Goal: Transaction & Acquisition: Book appointment/travel/reservation

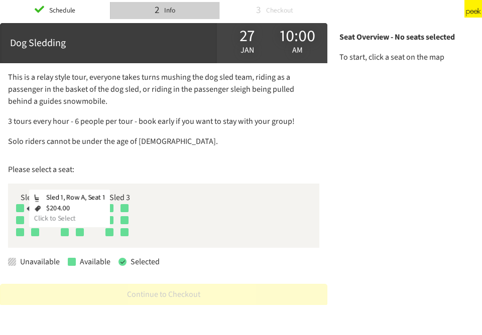
click at [20, 208] on div at bounding box center [20, 208] width 8 height 8
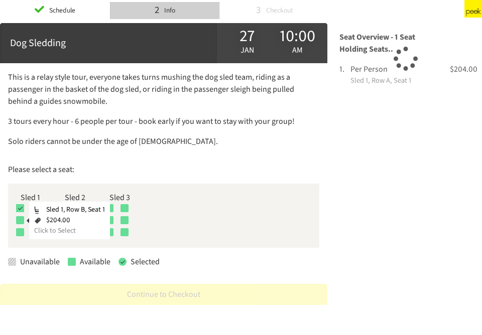
click at [21, 219] on div at bounding box center [20, 220] width 8 height 8
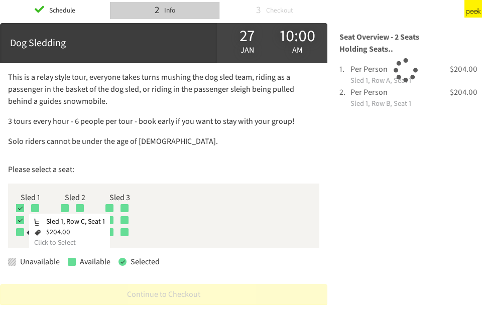
click at [21, 230] on div at bounding box center [20, 232] width 8 height 8
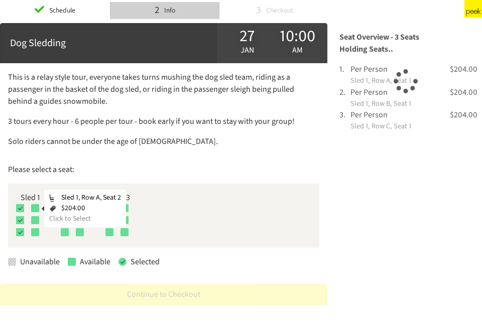
click at [36, 206] on div at bounding box center [35, 208] width 8 height 8
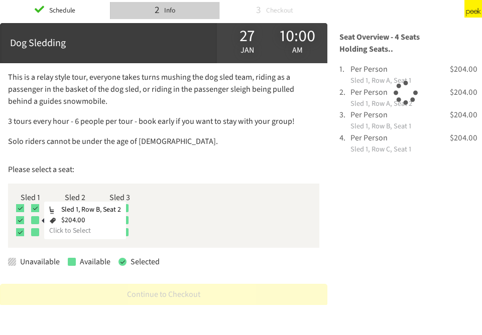
click at [36, 218] on div at bounding box center [35, 220] width 8 height 8
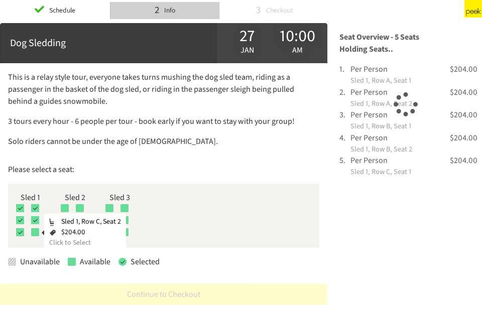
click at [36, 235] on div at bounding box center [35, 232] width 8 height 8
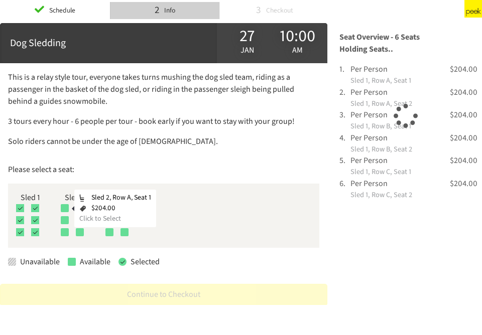
click at [66, 206] on div at bounding box center [65, 208] width 8 height 8
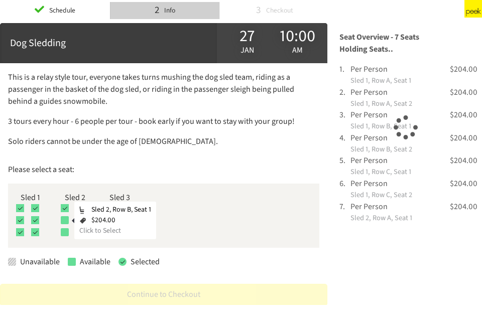
click at [66, 217] on div at bounding box center [65, 220] width 8 height 8
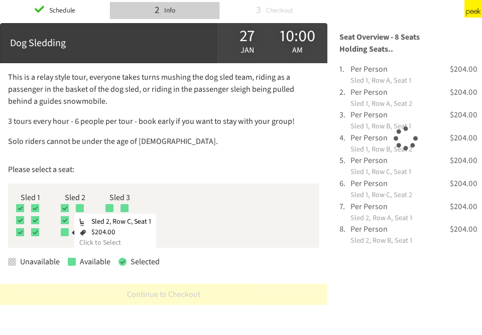
click at [67, 233] on div at bounding box center [65, 232] width 8 height 8
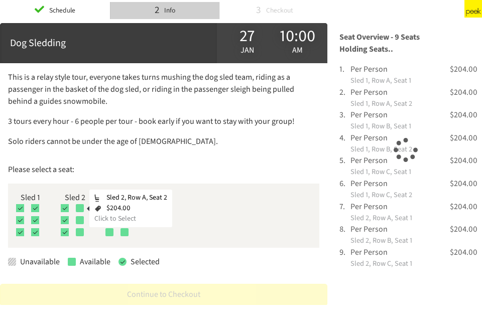
click at [80, 208] on div at bounding box center [80, 208] width 8 height 8
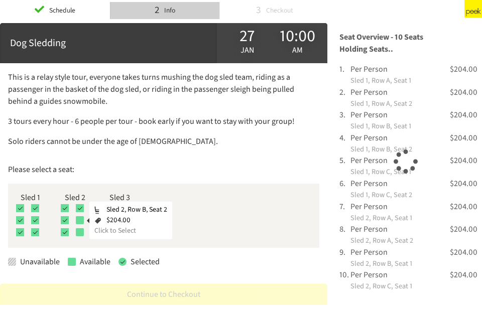
click at [80, 220] on div at bounding box center [80, 220] width 8 height 8
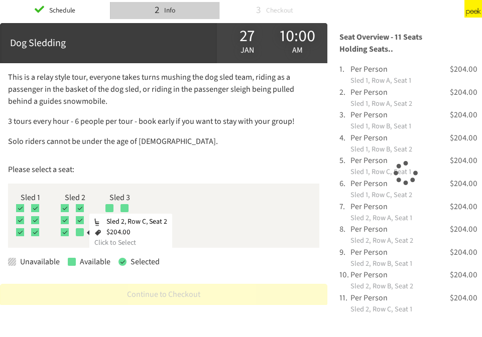
click at [81, 231] on div at bounding box center [80, 232] width 8 height 8
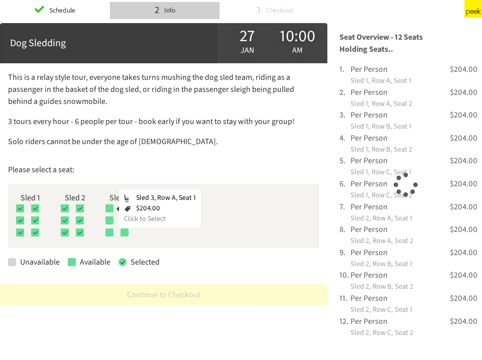
click at [114, 207] on div "Sled 3, Row A, Seat 1 $204.00 Click to Select" at bounding box center [119, 210] width 29 height 12
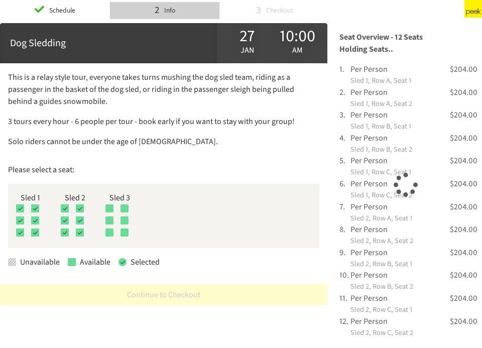
click at [111, 211] on div at bounding box center [109, 208] width 8 height 8
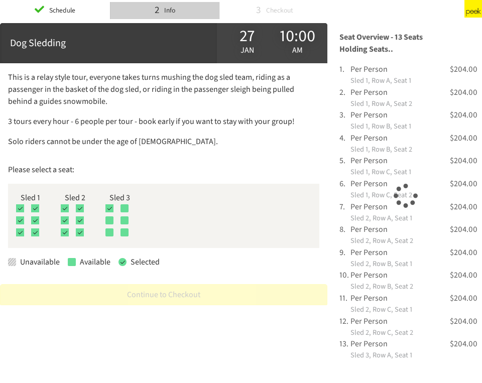
click at [111, 220] on div at bounding box center [109, 220] width 8 height 8
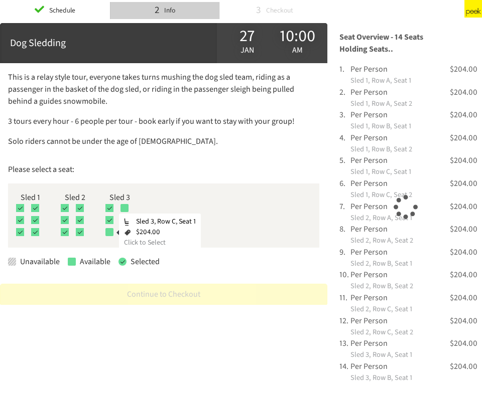
click at [111, 231] on div at bounding box center [109, 232] width 8 height 8
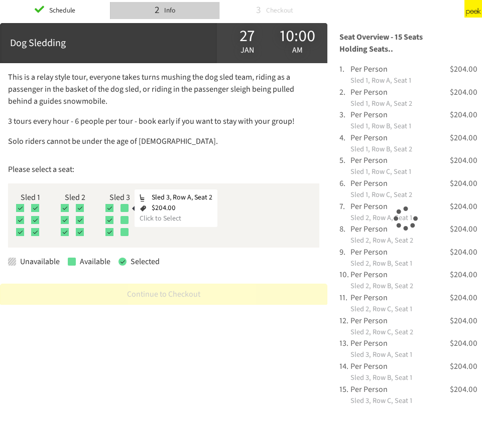
click at [127, 206] on div at bounding box center [124, 208] width 8 height 8
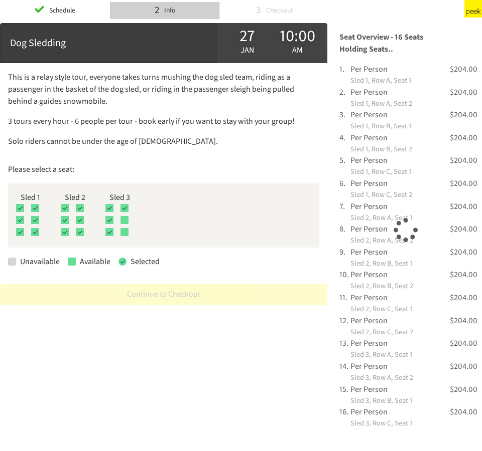
click at [127, 224] on div "Sled 3, Row B, Seat 1 $204.00 Click to Select Sled 3, Row B, Seat 2 $204.00 Cli…" at bounding box center [119, 222] width 29 height 12
click at [124, 218] on div at bounding box center [124, 220] width 8 height 8
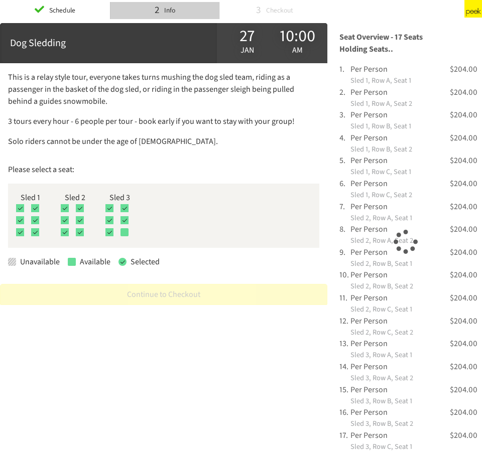
click at [125, 232] on div at bounding box center [124, 232] width 8 height 8
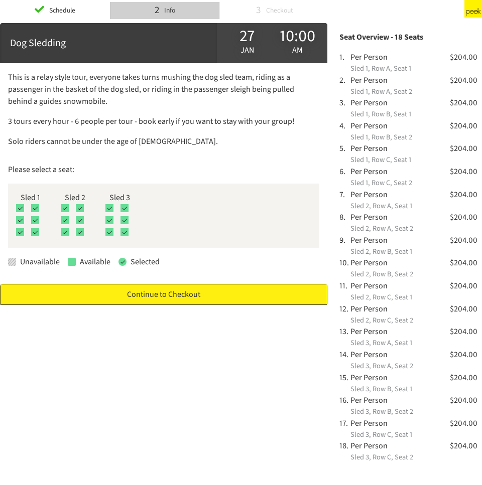
click at [187, 293] on link "Continue to Checkout" at bounding box center [163, 294] width 327 height 21
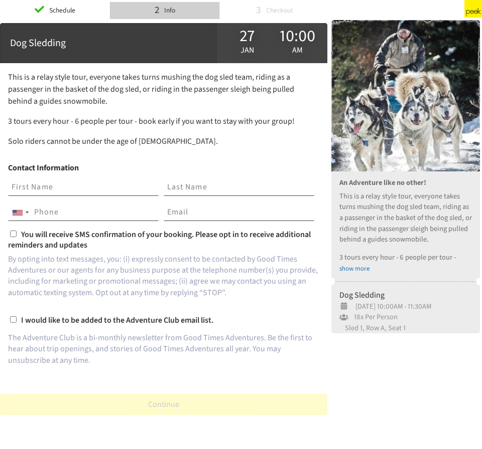
click at [86, 189] on input "text" at bounding box center [83, 187] width 150 height 17
type input "[PERSON_NAME]"
click at [87, 212] on input "tel" at bounding box center [83, 212] width 150 height 17
type input "2107813347"
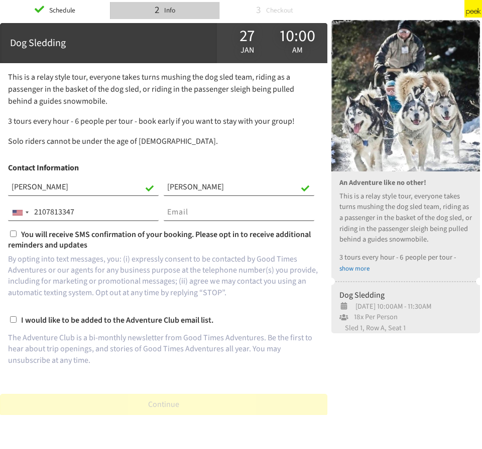
type input "[PERSON_NAME][EMAIL_ADDRESS][PERSON_NAME][DOMAIN_NAME]"
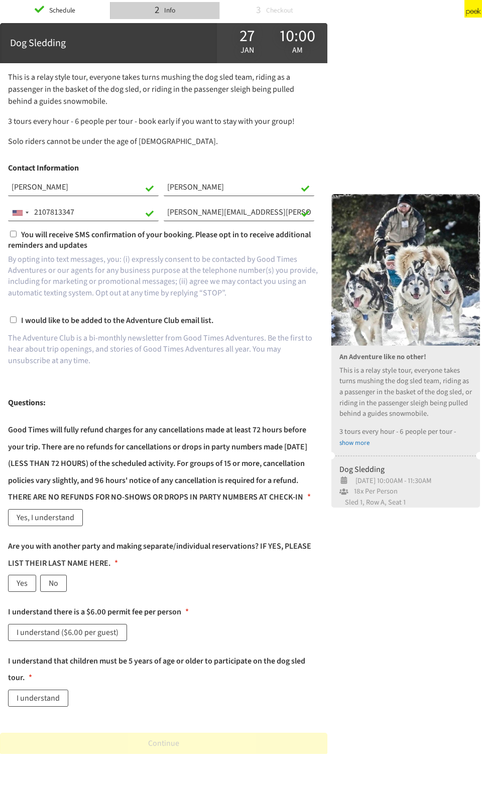
type input "[PHONE_NUMBER]"
click at [15, 238] on label "You will receive SMS confirmation of your booking. Please opt in to receive add…" at bounding box center [163, 240] width 311 height 22
click at [15, 237] on input "You will receive SMS confirmation of your booking. Please opt in to receive add…" at bounding box center [13, 234] width 7 height 7
checkbox input "true"
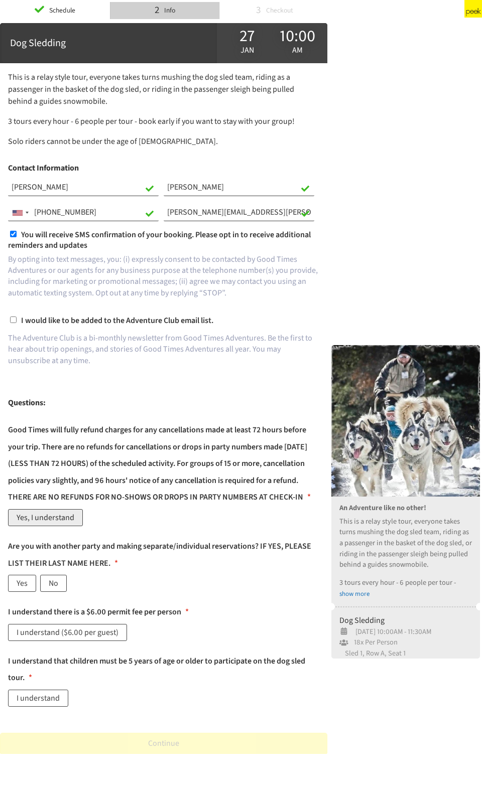
click at [55, 335] on label "Yes, I understand" at bounding box center [45, 517] width 75 height 17
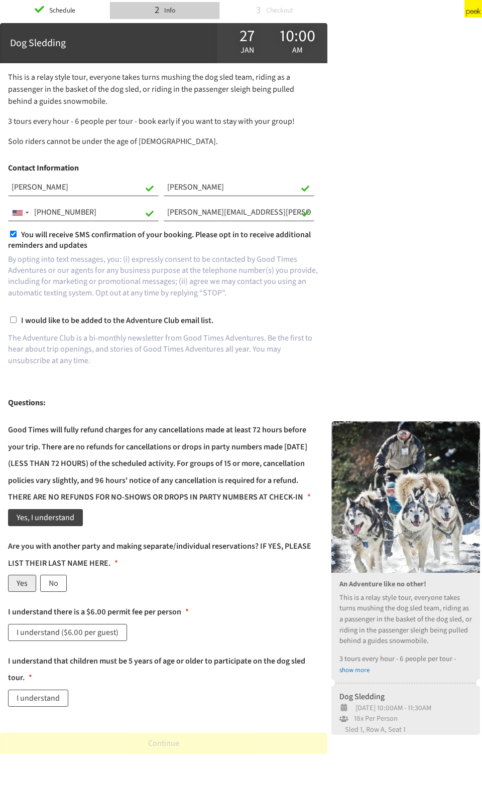
click at [23, 335] on label "Yes" at bounding box center [22, 583] width 28 height 17
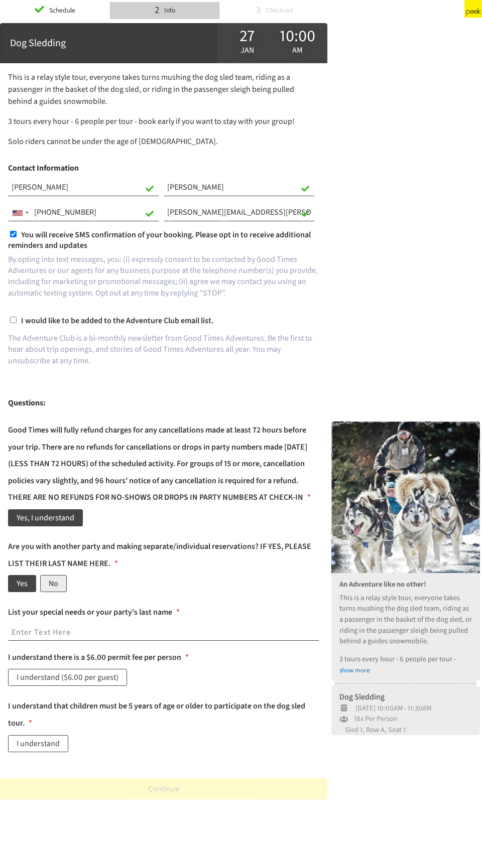
click at [52, 335] on label "No" at bounding box center [53, 583] width 27 height 17
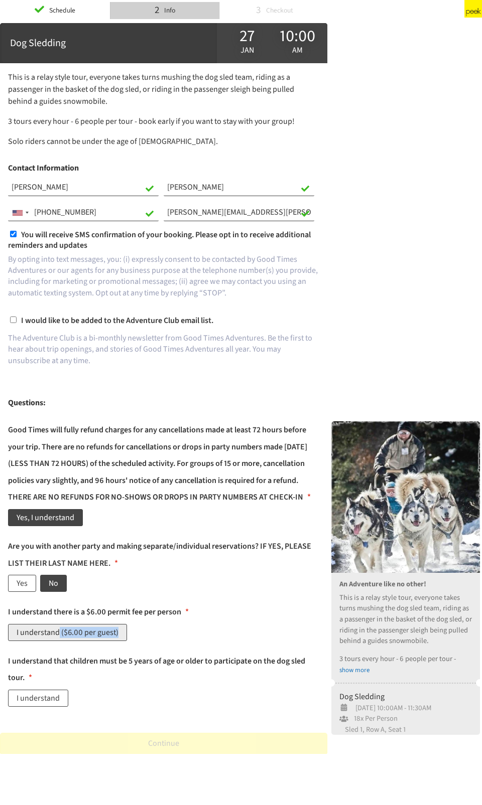
click at [57, 335] on label "I understand ($6.00 per guest)" at bounding box center [67, 632] width 119 height 17
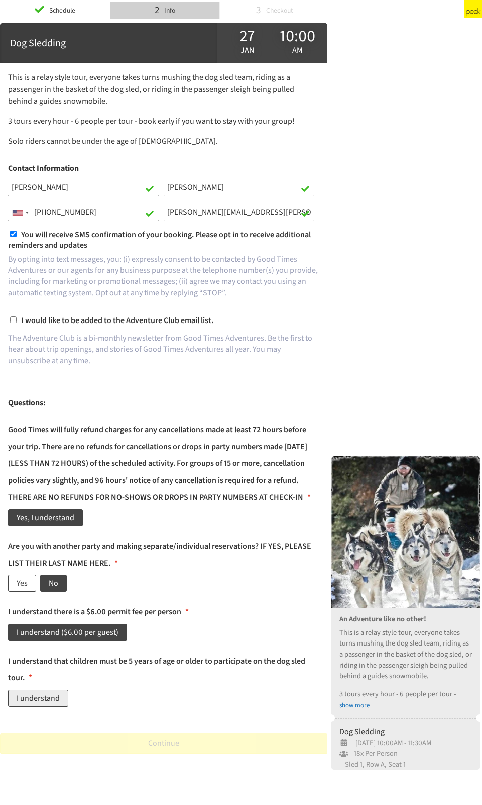
click at [49, 335] on label "I understand" at bounding box center [38, 698] width 60 height 17
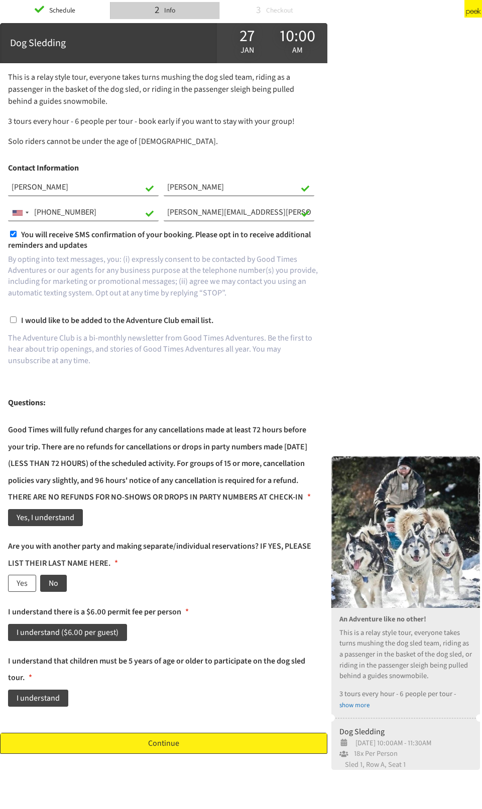
click at [110, 335] on link "Continue" at bounding box center [163, 743] width 327 height 21
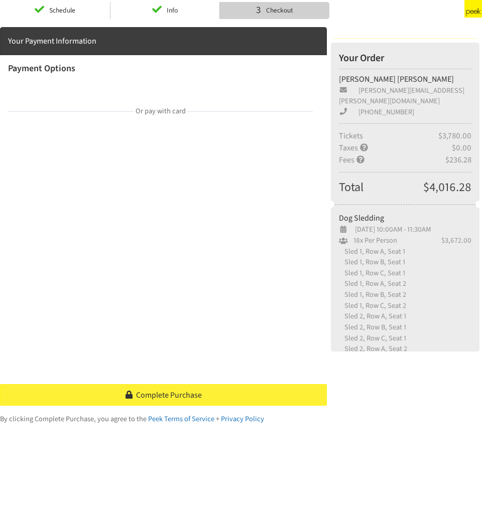
scroll to position [48, 0]
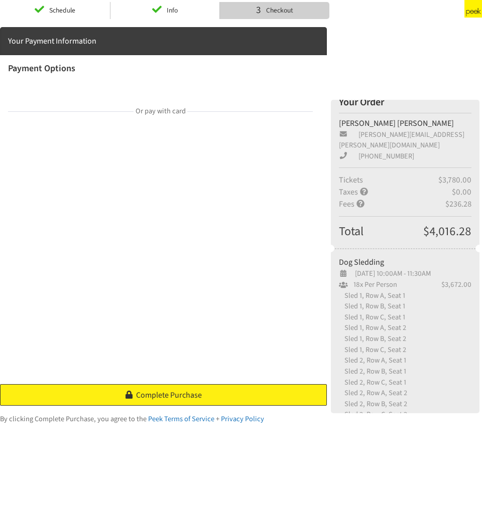
click at [153, 335] on span "Complete Purchase" at bounding box center [169, 395] width 66 height 11
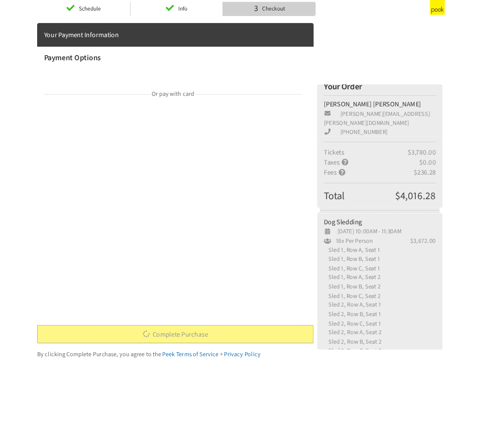
scroll to position [0, 0]
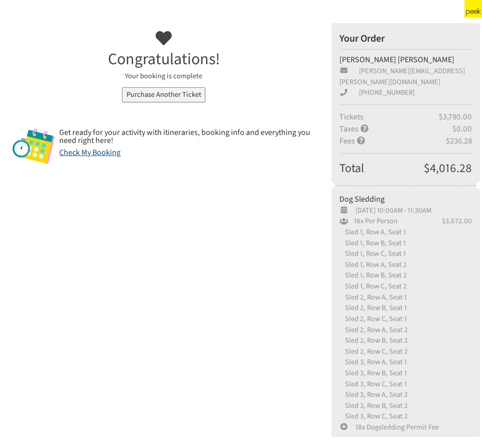
click at [87, 154] on link "Check My Booking" at bounding box center [89, 152] width 61 height 11
drag, startPoint x: 422, startPoint y: 158, endPoint x: 479, endPoint y: 159, distance: 56.7
click at [479, 159] on div "Tickets $3,780.00 Taxes $0.00 Fees $236.28 Total $4,016.28" at bounding box center [405, 139] width 148 height 83
copy div "$4,016.28"
click at [101, 157] on link "Check My Booking" at bounding box center [89, 152] width 61 height 11
